Goal: Task Accomplishment & Management: Use online tool/utility

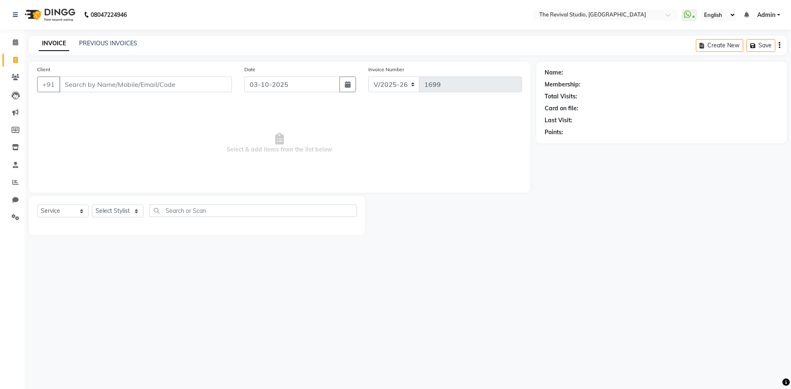
select select "7991"
select select "service"
click at [108, 84] on input "Client" at bounding box center [145, 85] width 173 height 16
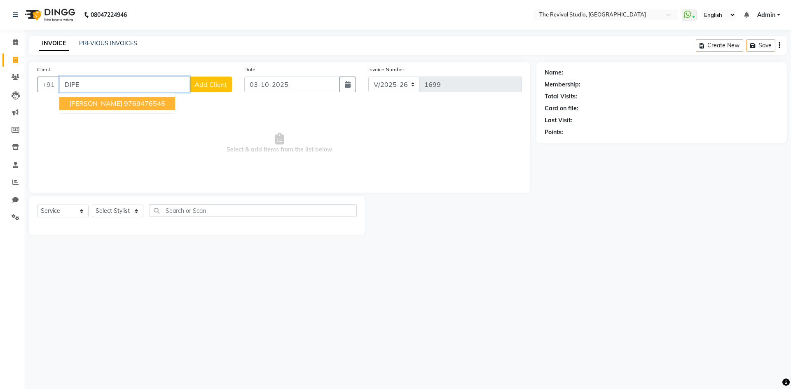
click at [98, 101] on span "[PERSON_NAME]" at bounding box center [95, 103] width 53 height 8
type input "9769476546"
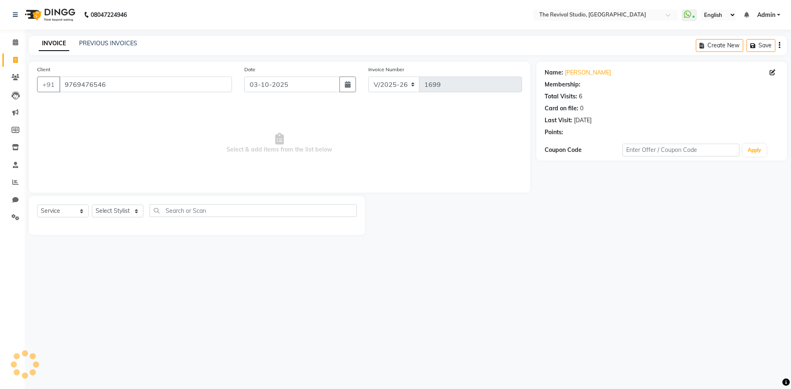
select select "1: Object"
click at [123, 211] on select "Select Stylist BHARTI [PERSON_NAME] Dingg GAYATRI [PERSON_NAME] [PERSON_NAME] R…" at bounding box center [117, 211] width 51 height 13
select select "76728"
click at [92, 205] on select "Select Stylist BHARTI [PERSON_NAME] Dingg GAYATRI [PERSON_NAME] [PERSON_NAME] R…" at bounding box center [117, 211] width 51 height 13
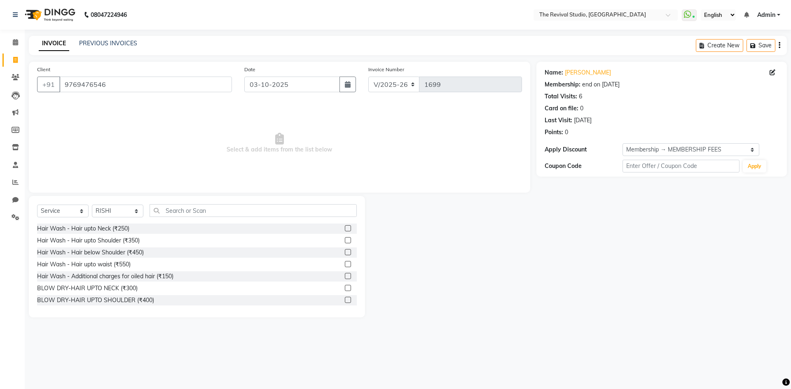
click at [194, 198] on div "Select Service Product Membership Package Voucher Prepaid Gift Card Select Styl…" at bounding box center [197, 257] width 336 height 122
click at [186, 212] on input "text" at bounding box center [253, 210] width 207 height 13
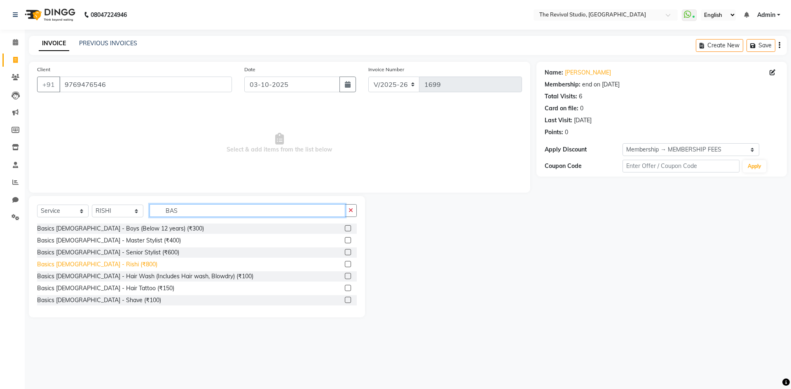
type input "BAS"
click at [101, 263] on div "Basics [DEMOGRAPHIC_DATA] - Rishi (₹800)" at bounding box center [97, 264] width 120 height 9
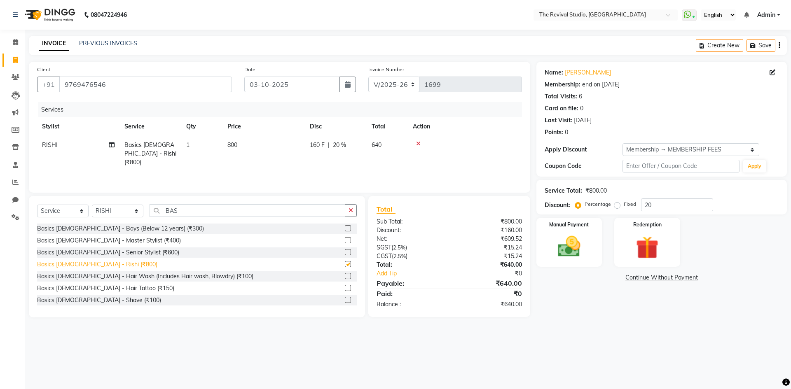
checkbox input "false"
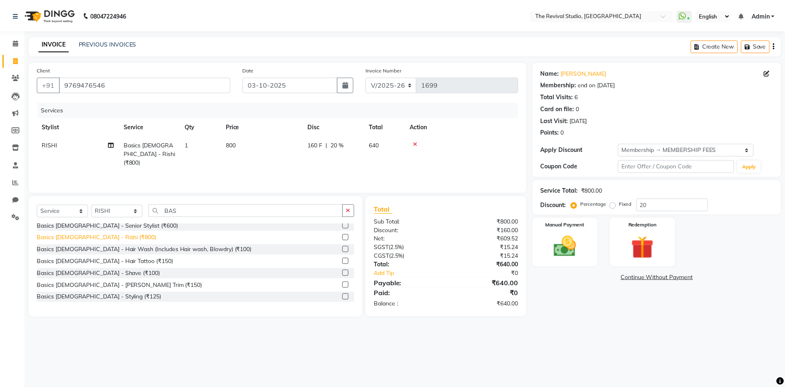
scroll to position [41, 0]
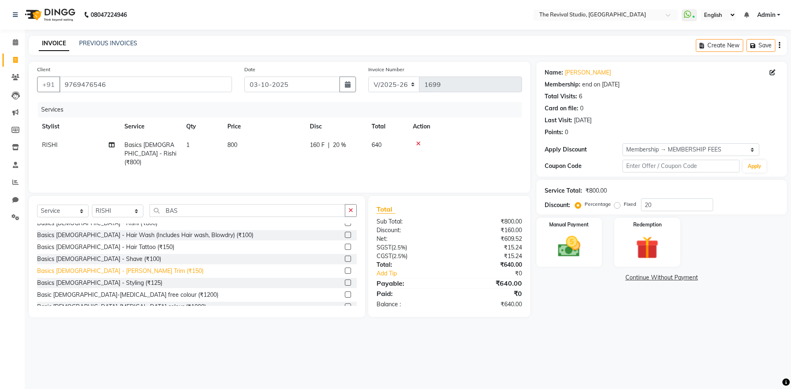
click at [100, 270] on div "Basics [DEMOGRAPHIC_DATA] - [PERSON_NAME] Trim (₹150)" at bounding box center [120, 271] width 166 height 9
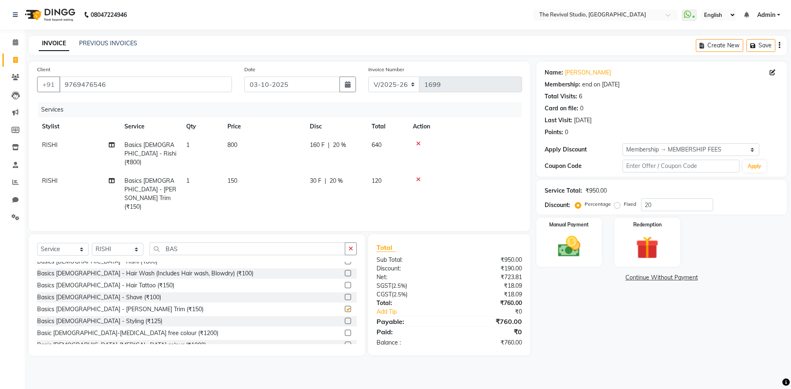
checkbox input "false"
click at [590, 340] on main "INVOICE PREVIOUS INVOICES Create New Save Client [PHONE_NUMBER] Date [DATE] Inv…" at bounding box center [408, 202] width 766 height 332
click at [582, 238] on img at bounding box center [569, 246] width 38 height 27
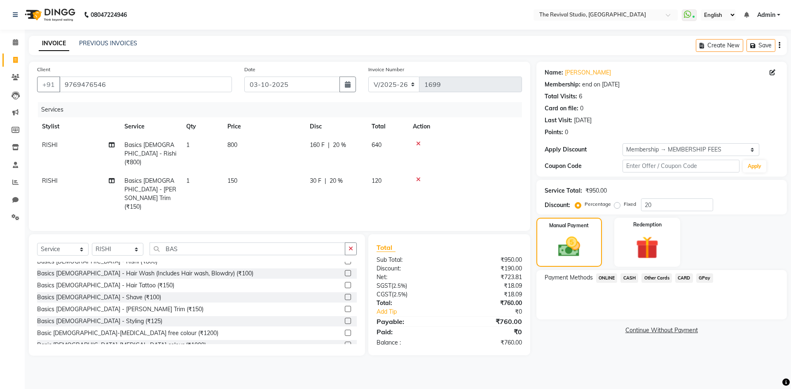
click at [703, 274] on span "GPay" at bounding box center [704, 278] width 17 height 9
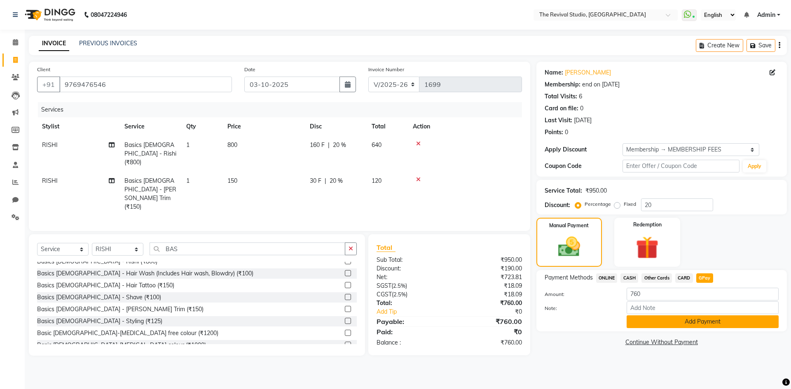
click at [662, 323] on button "Add Payment" at bounding box center [703, 322] width 152 height 13
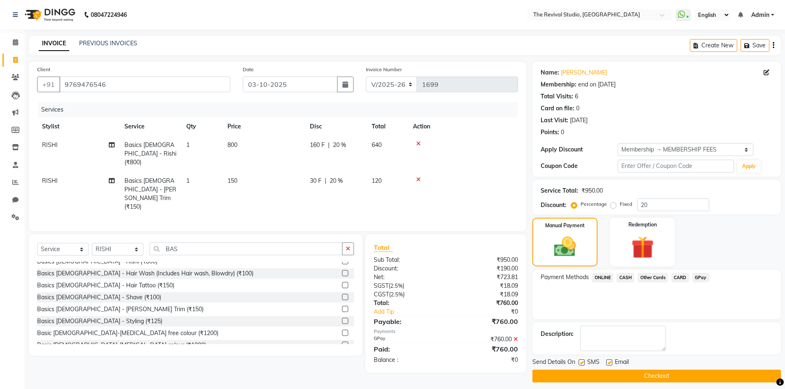
click at [650, 377] on button "Checkout" at bounding box center [656, 376] width 248 height 13
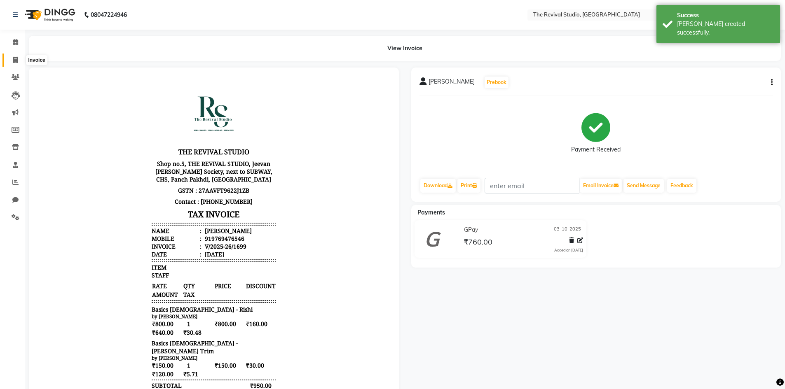
click at [14, 59] on icon at bounding box center [15, 60] width 5 height 6
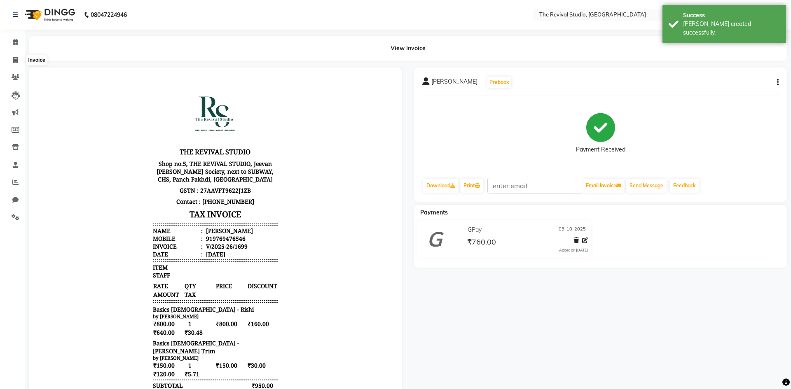
select select "7991"
select select "service"
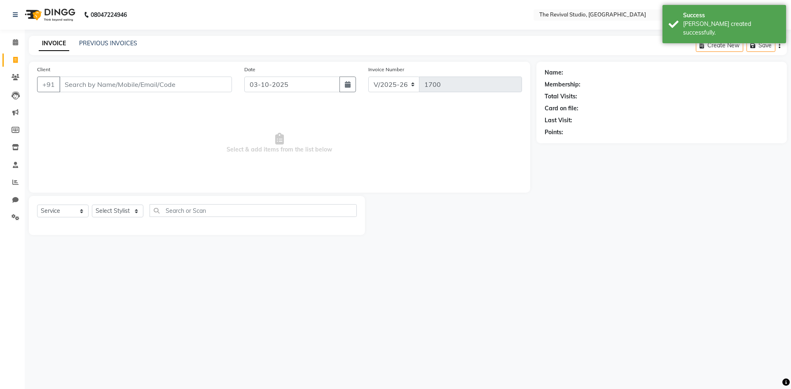
click at [475, 277] on div "08047224946 Select Location × The Revival Studio, Thane West WhatsApp Status ✕ …" at bounding box center [395, 194] width 791 height 389
drag, startPoint x: 311, startPoint y: 304, endPoint x: 291, endPoint y: 299, distance: 20.0
click at [310, 304] on div "08047224946 Select Location × The Revival Studio, Thane West WhatsApp Status ✕ …" at bounding box center [395, 194] width 791 height 389
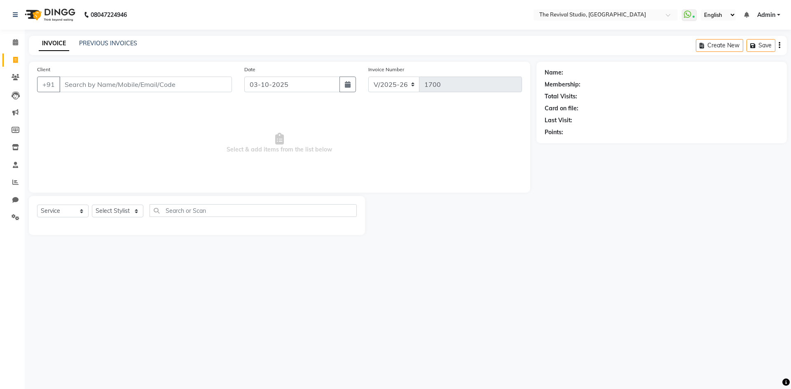
click at [337, 369] on div "08047224946 Select Location × The Revival Studio, Thane West WhatsApp Status ✕ …" at bounding box center [395, 194] width 791 height 389
click at [14, 180] on icon at bounding box center [15, 182] width 6 height 6
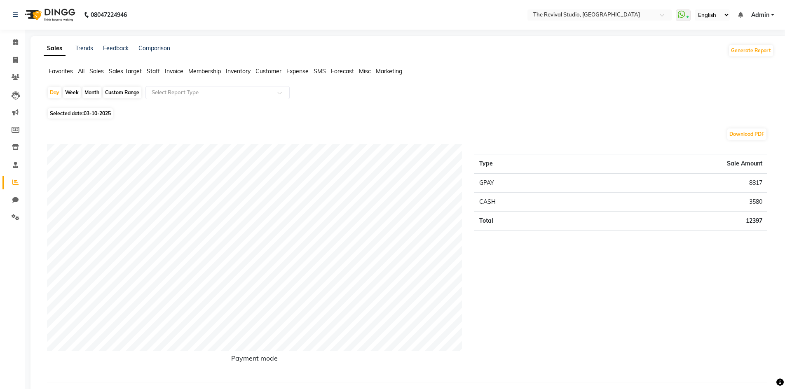
click at [594, 306] on div "Type Sale Amount GPAY 8817 CASH 3580 Total 12397" at bounding box center [620, 259] width 305 height 231
click at [768, 14] on span "Admin" at bounding box center [760, 15] width 18 height 9
click at [732, 58] on link "Sign out" at bounding box center [731, 56] width 75 height 13
